Goal: Contribute content: Add original content to the website for others to see

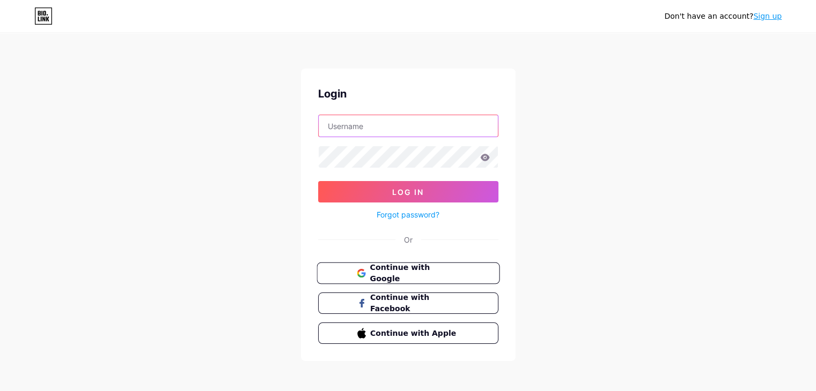
type input "[EMAIL_ADDRESS][DOMAIN_NAME]"
click at [387, 273] on span "Continue with Google" at bounding box center [414, 273] width 90 height 23
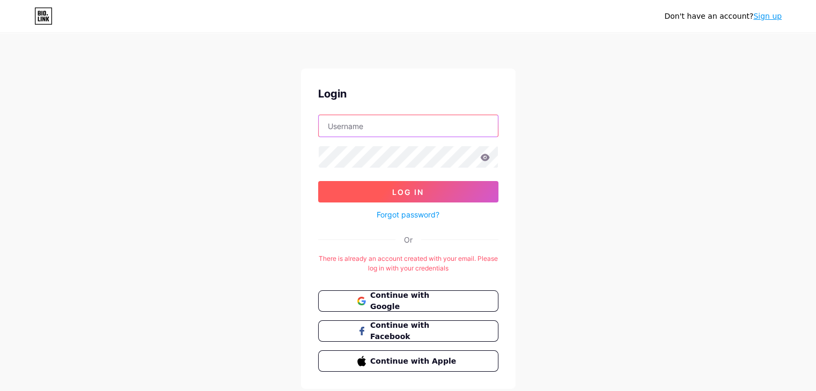
type input "[EMAIL_ADDRESS][DOMAIN_NAME]"
click at [401, 188] on span "Log In" at bounding box center [408, 192] width 32 height 9
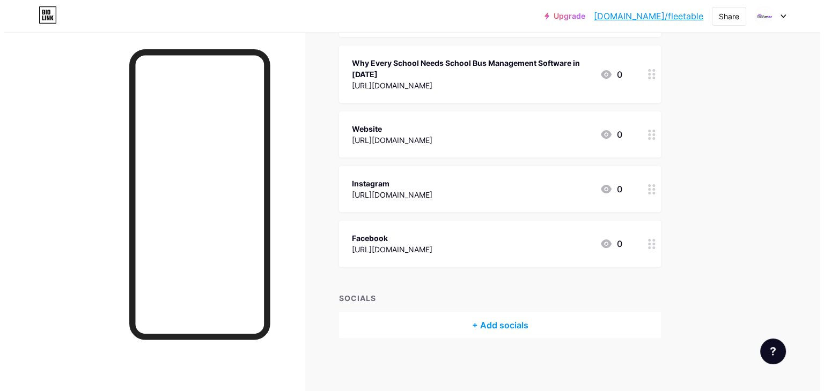
scroll to position [17, 0]
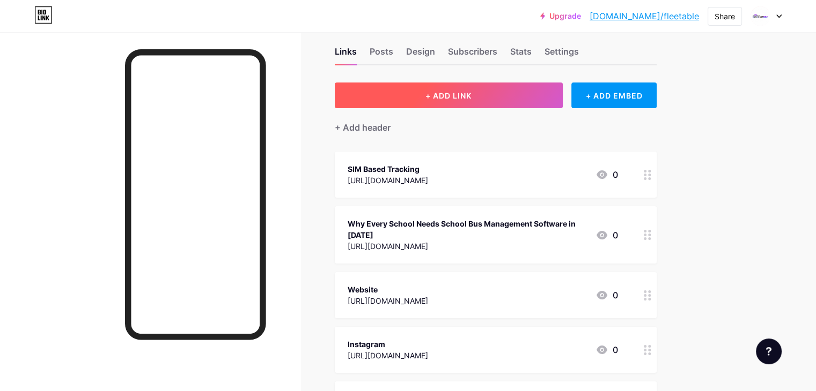
click at [471, 97] on span "+ ADD LINK" at bounding box center [448, 95] width 46 height 9
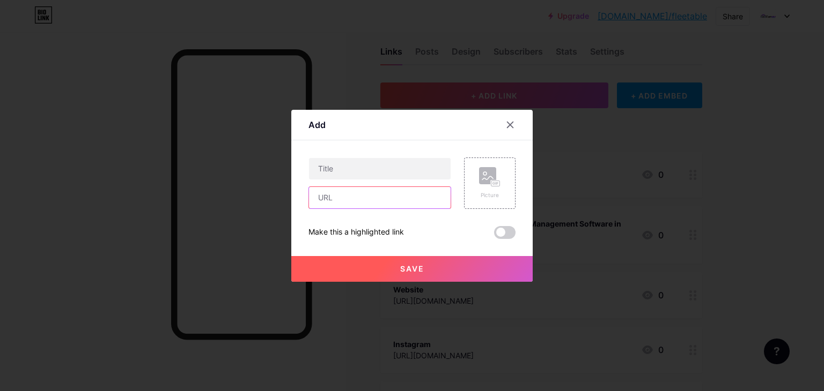
click at [339, 204] on input "text" at bounding box center [380, 197] width 142 height 21
paste input "https://blog.fleetable.tech/new-gst-rates-2025/"
type input "https://blog.fleetable.tech/new-gst-rates-2025/"
click at [334, 174] on input "text" at bounding box center [380, 168] width 142 height 21
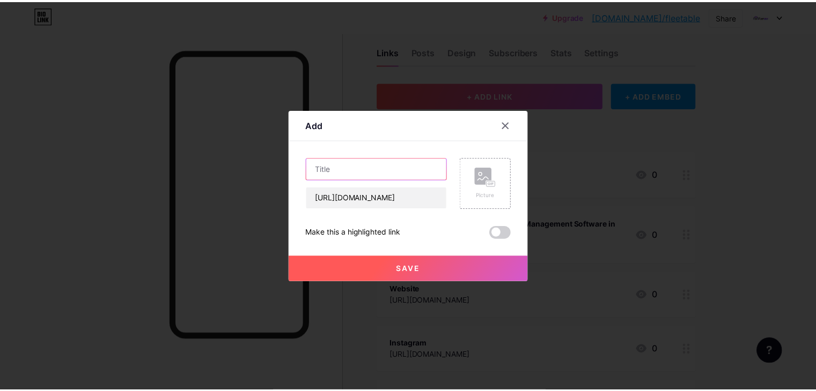
scroll to position [0, 0]
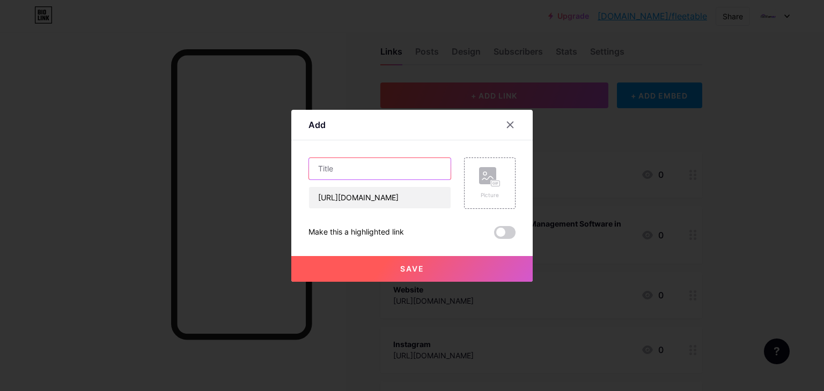
paste input "New GST Rates 2025"
type input "New GST Rates 2025"
click at [405, 266] on span "Save" at bounding box center [412, 268] width 24 height 9
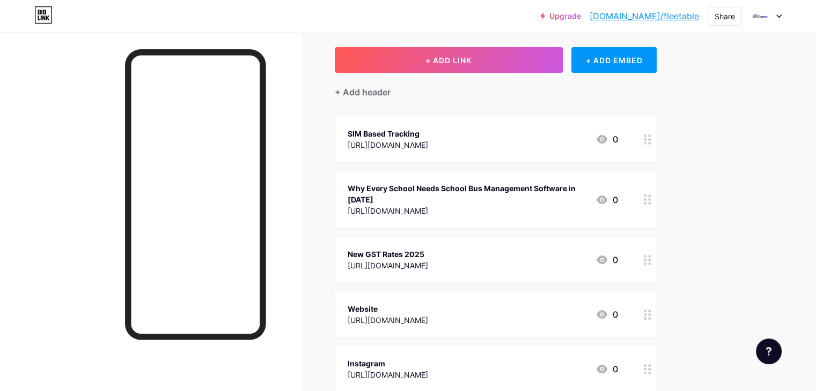
scroll to position [71, 0]
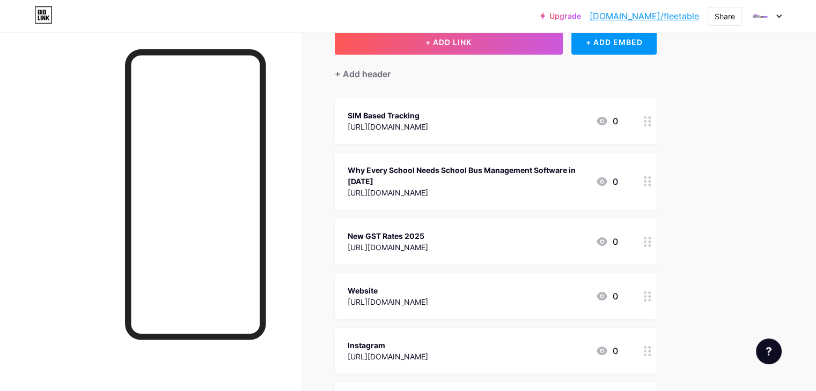
click at [656, 247] on div at bounding box center [647, 242] width 18 height 46
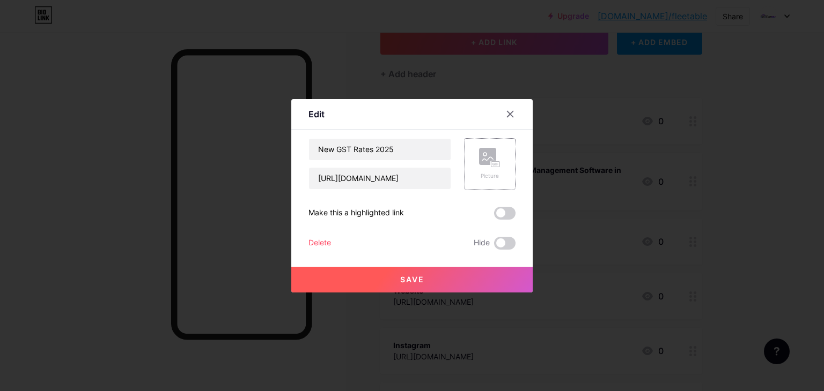
click at [480, 174] on div "Picture" at bounding box center [489, 176] width 21 height 8
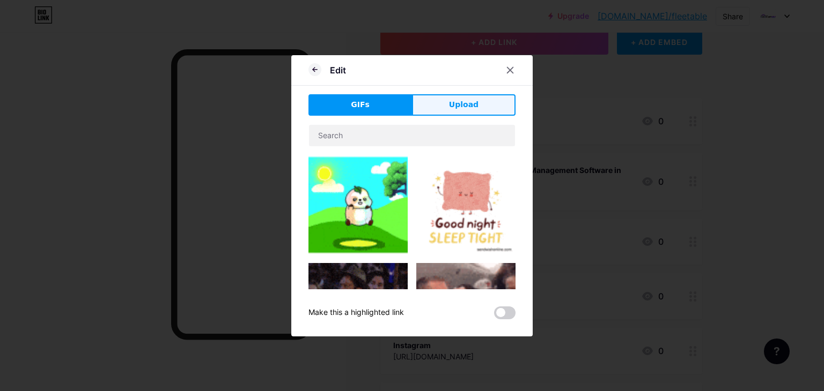
click at [444, 103] on button "Upload" at bounding box center [463, 104] width 103 height 21
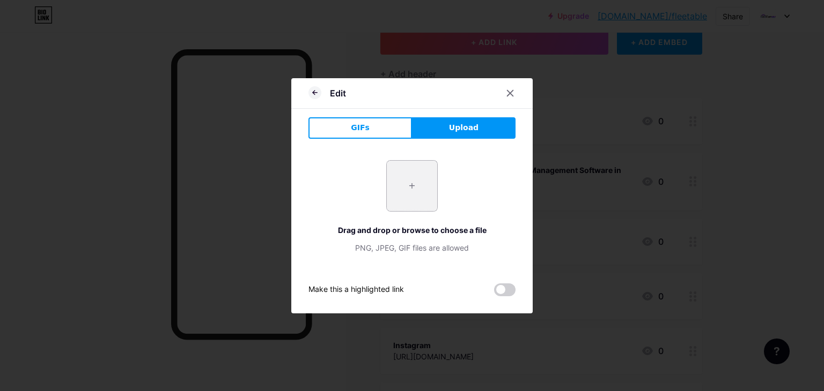
click at [407, 188] on input "file" at bounding box center [412, 186] width 50 height 50
type input "C:\fakepath\New GST Rates.webp"
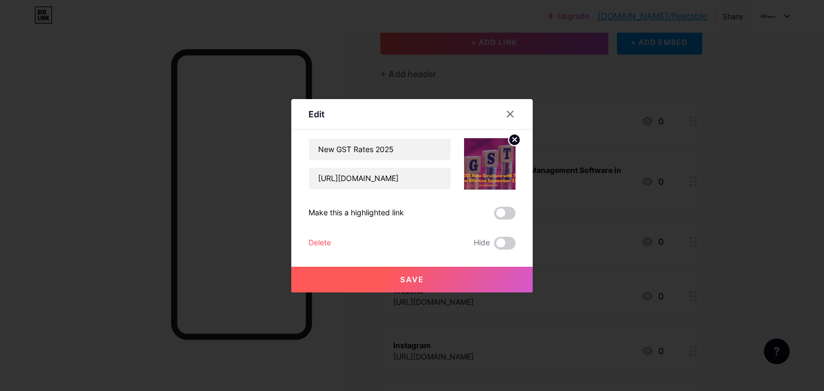
click at [427, 277] on button "Save" at bounding box center [411, 280] width 241 height 26
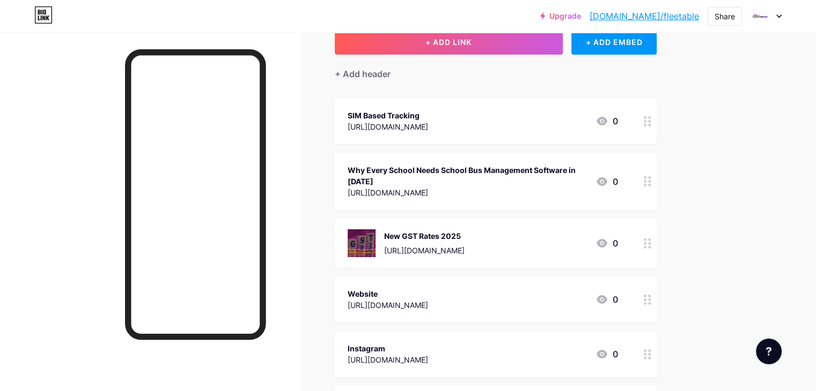
click at [446, 231] on div "New GST Rates 2025" at bounding box center [424, 236] width 80 height 11
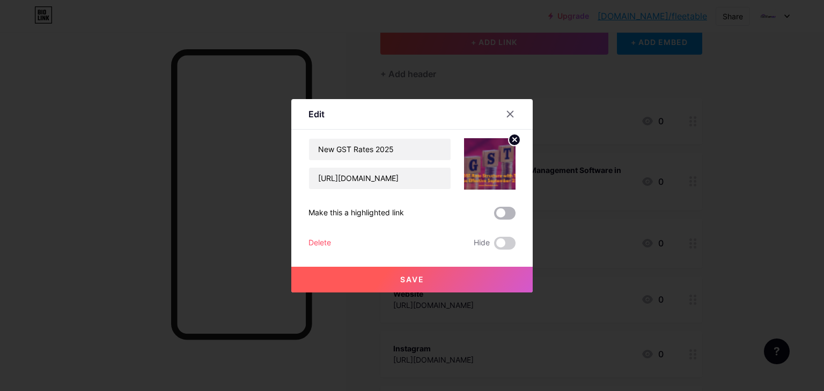
click at [500, 212] on span at bounding box center [504, 213] width 21 height 13
click at [494, 216] on input "checkbox" at bounding box center [494, 216] width 0 height 0
click at [500, 212] on span at bounding box center [504, 213] width 21 height 13
click at [494, 216] on input "checkbox" at bounding box center [494, 216] width 0 height 0
click at [504, 116] on div at bounding box center [509, 114] width 19 height 19
